Goal: Information Seeking & Learning: Check status

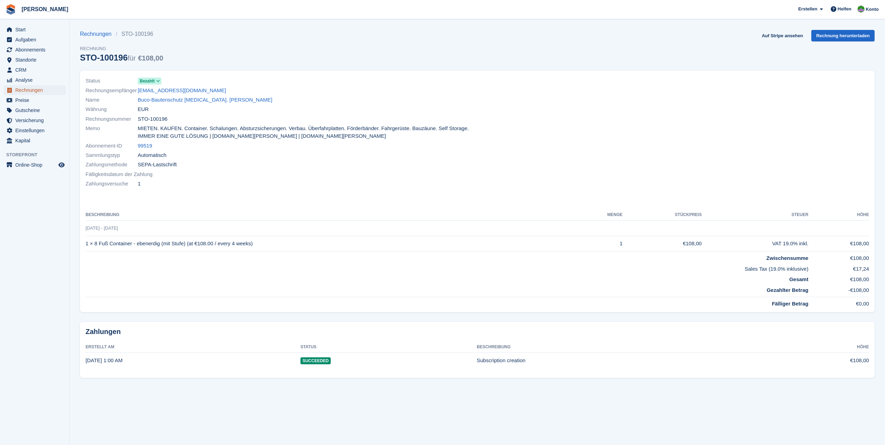
click at [31, 90] on span "Rechnungen" at bounding box center [36, 90] width 42 height 10
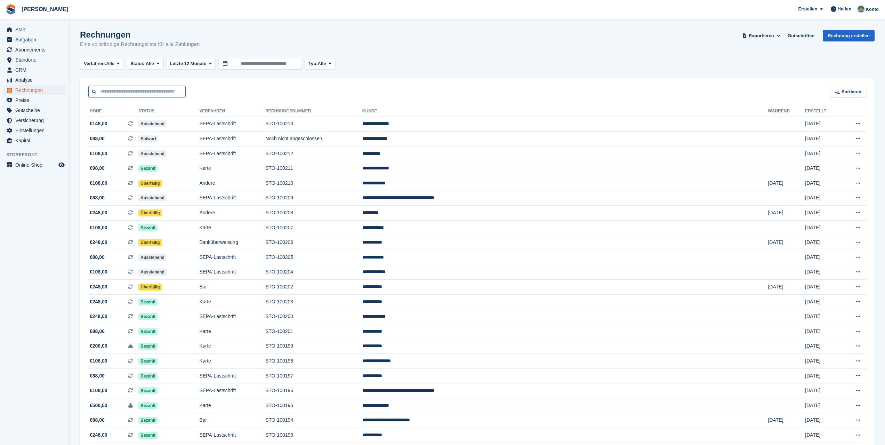
click at [109, 93] on input "text" at bounding box center [136, 91] width 97 height 11
type input "******"
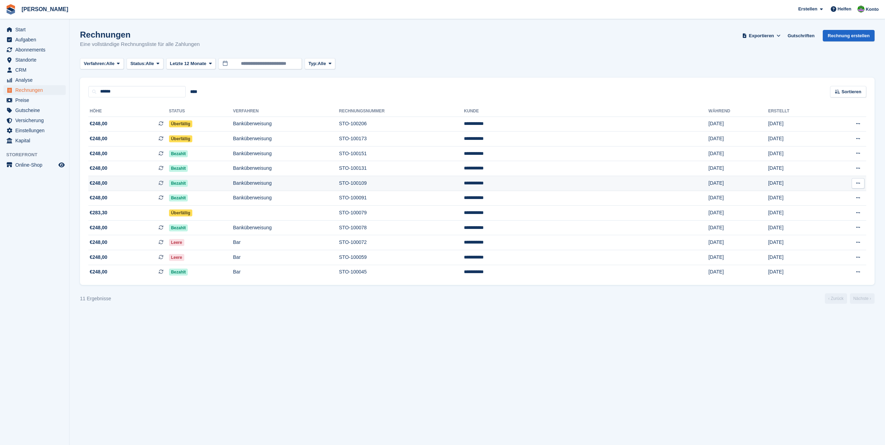
click at [461, 186] on td "STO-100109" at bounding box center [401, 183] width 125 height 15
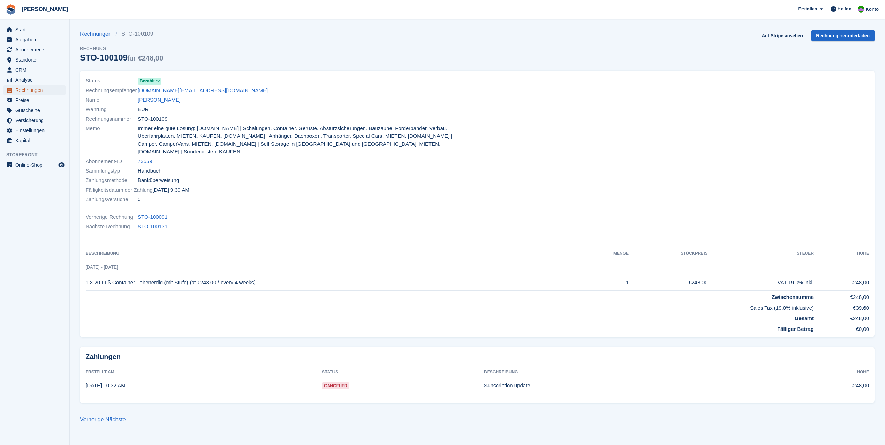
click at [31, 92] on span "Rechnungen" at bounding box center [36, 90] width 42 height 10
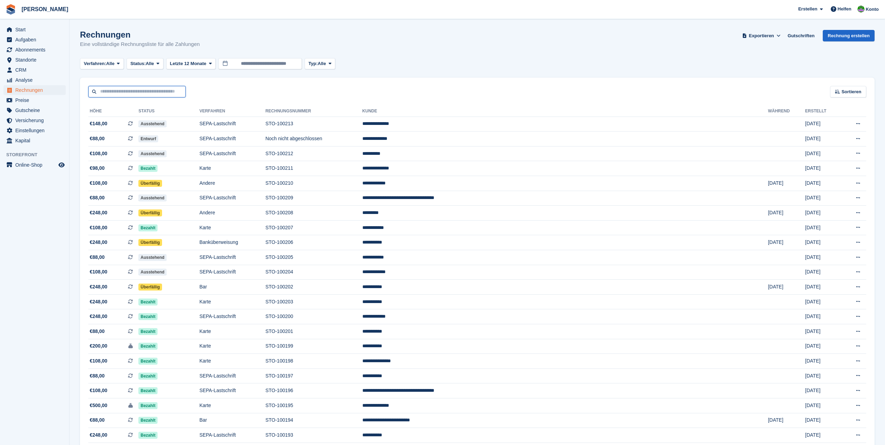
click at [124, 92] on input "text" at bounding box center [136, 91] width 97 height 11
type input "******"
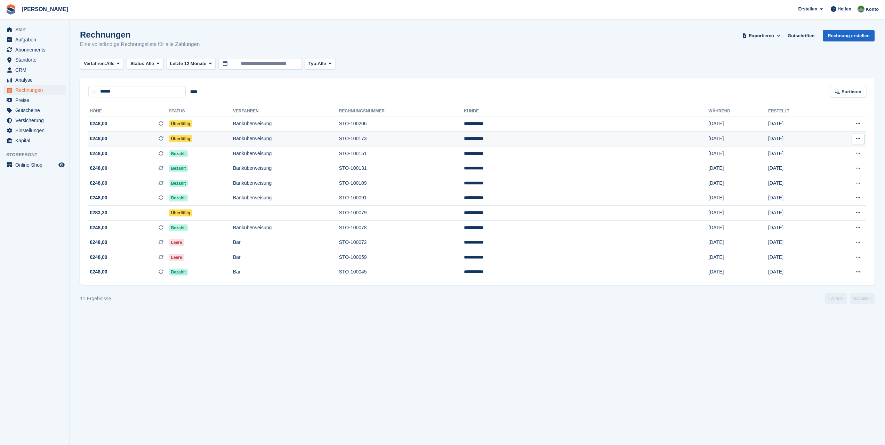
click at [192, 139] on span "Überfällig" at bounding box center [180, 138] width 23 height 7
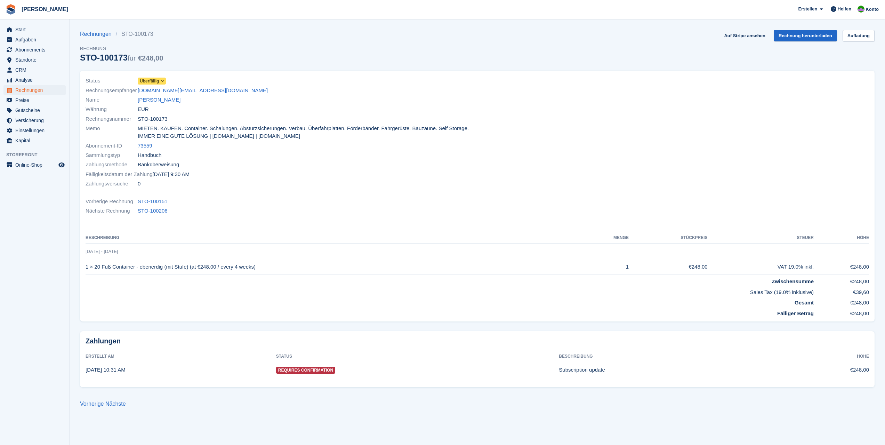
click at [164, 81] on icon at bounding box center [163, 81] width 4 height 4
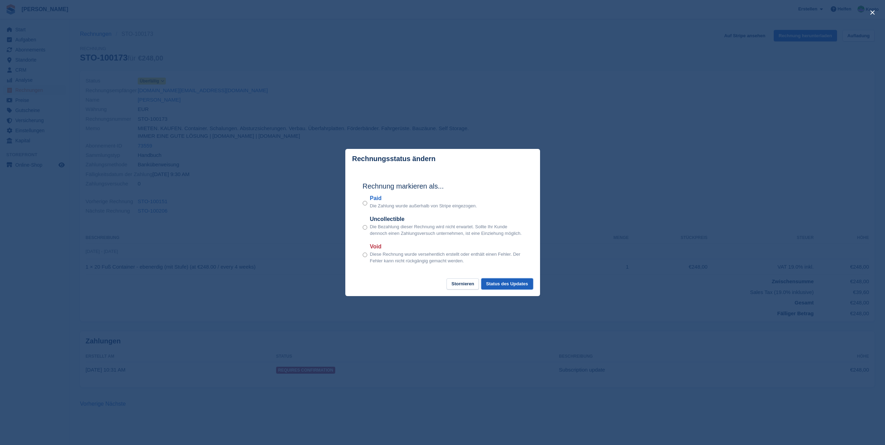
click at [515, 285] on button "Status des Updates" at bounding box center [507, 283] width 52 height 11
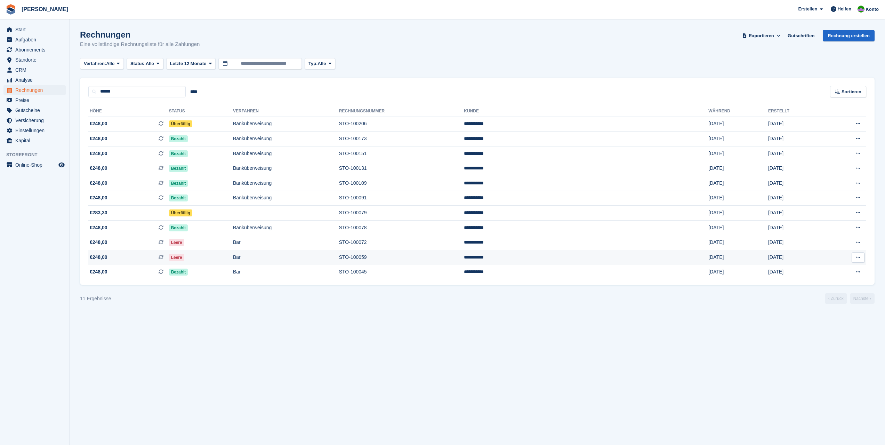
click at [426, 257] on td "STO-100059" at bounding box center [401, 257] width 125 height 15
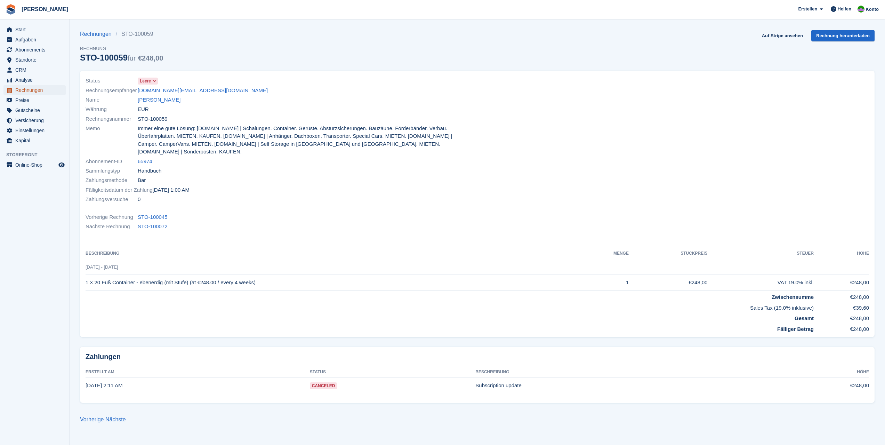
click at [32, 89] on span "Rechnungen" at bounding box center [36, 90] width 42 height 10
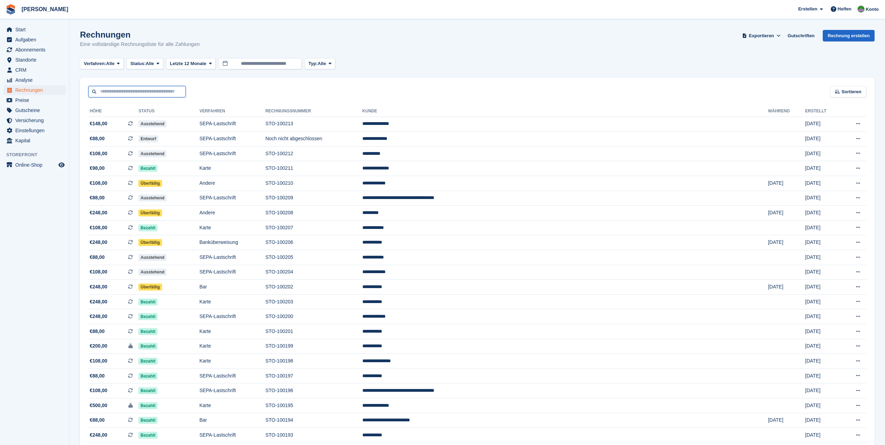
click at [100, 89] on input "text" at bounding box center [136, 91] width 97 height 11
type input "******"
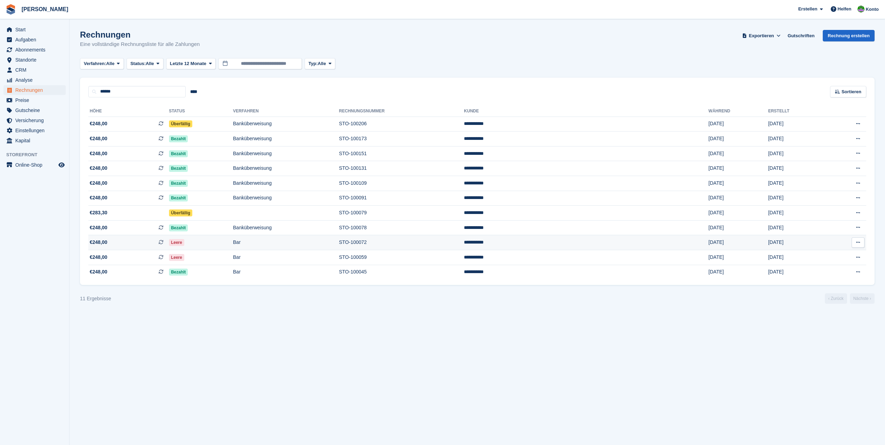
click at [411, 243] on td "STO-100072" at bounding box center [401, 242] width 125 height 15
click at [426, 272] on td "STO-100045" at bounding box center [401, 272] width 125 height 15
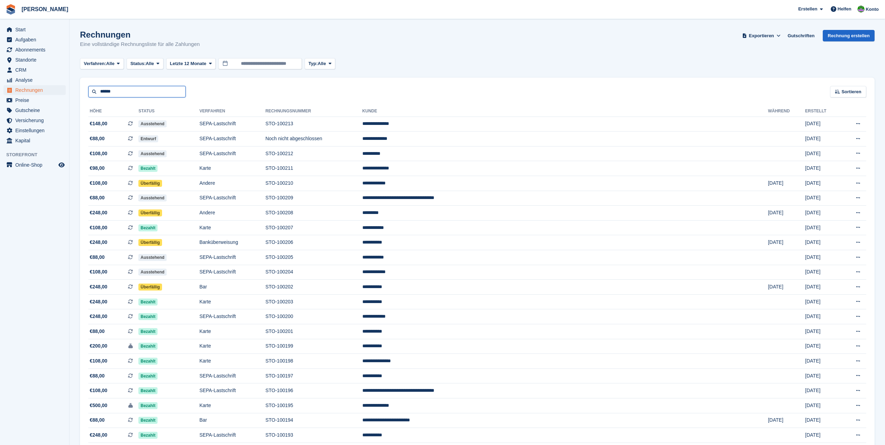
click at [132, 92] on input "******" at bounding box center [136, 91] width 97 height 11
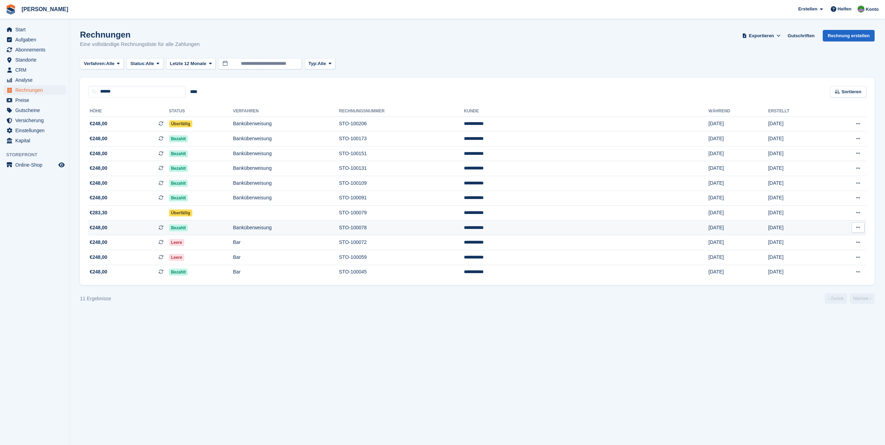
click at [423, 228] on td "STO-100078" at bounding box center [401, 227] width 125 height 15
click at [428, 258] on td "STO-100059" at bounding box center [401, 257] width 125 height 15
click at [412, 241] on td "STO-100072" at bounding box center [401, 242] width 125 height 15
click at [416, 228] on td "STO-100078" at bounding box center [401, 227] width 125 height 15
click at [423, 213] on td "STO-100079" at bounding box center [401, 212] width 125 height 15
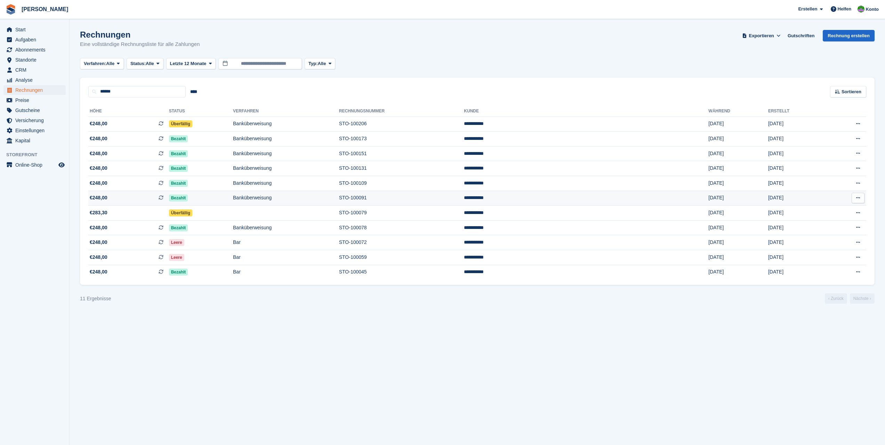
click at [427, 197] on td "STO-100091" at bounding box center [401, 198] width 125 height 15
click at [423, 211] on td "STO-100079" at bounding box center [401, 212] width 125 height 15
click at [421, 231] on td "STO-100078" at bounding box center [401, 227] width 125 height 15
click at [194, 92] on input "****" at bounding box center [194, 91] width 16 height 11
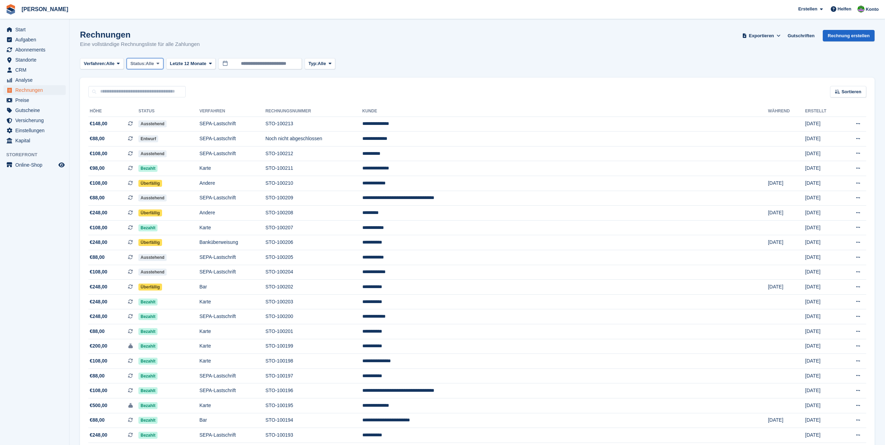
click at [151, 64] on span "Alle" at bounding box center [150, 63] width 8 height 7
click at [145, 117] on link "Offen" at bounding box center [160, 117] width 60 height 13
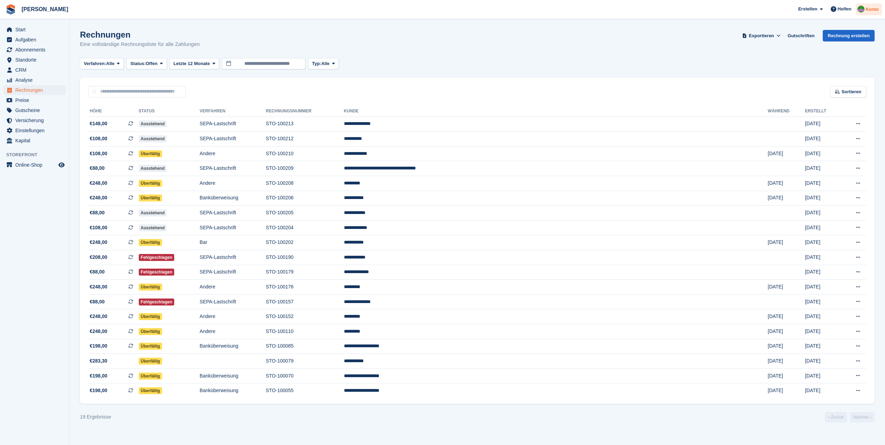
click at [870, 10] on span "Konto" at bounding box center [871, 9] width 13 height 7
click at [821, 69] on div "Abmelden" at bounding box center [819, 68] width 24 height 7
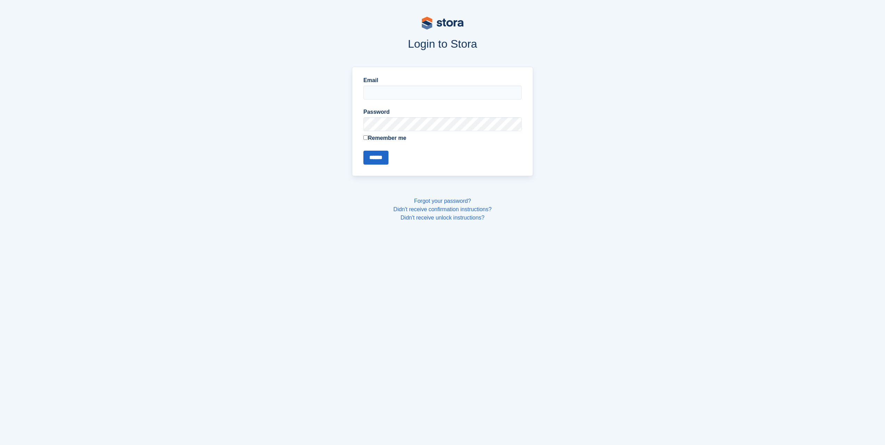
type input "**********"
